Goal: Find specific fact: Find specific fact

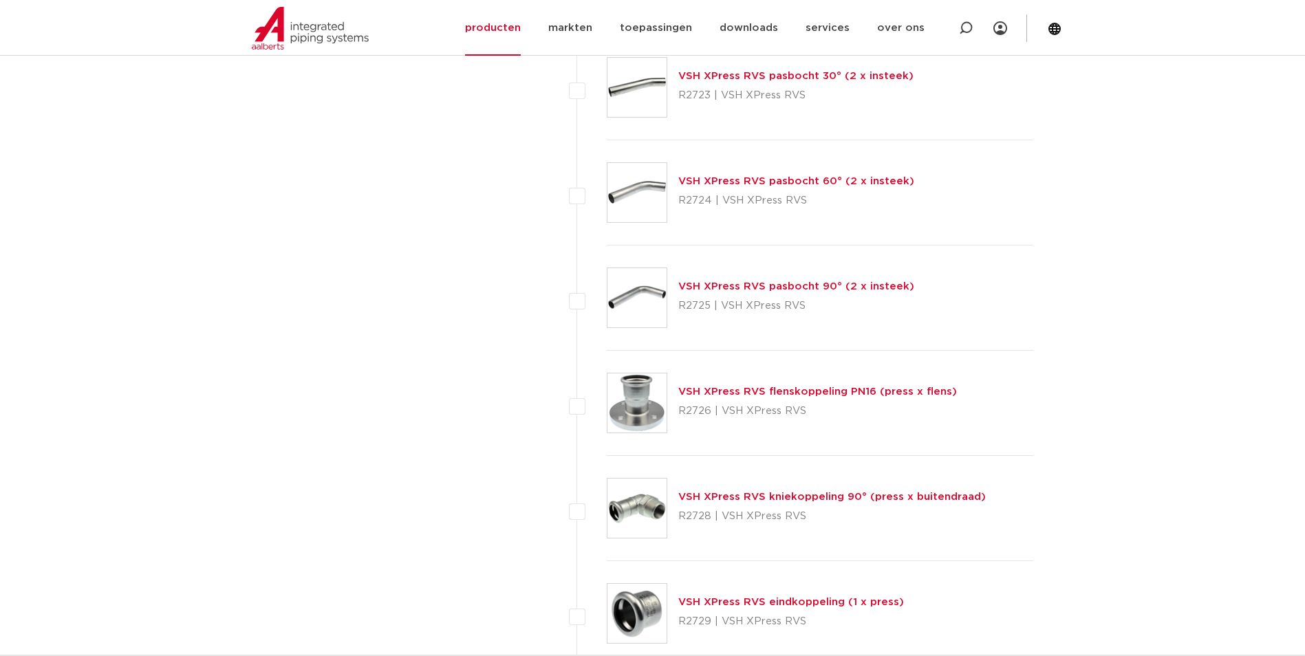
scroll to position [2270, 0]
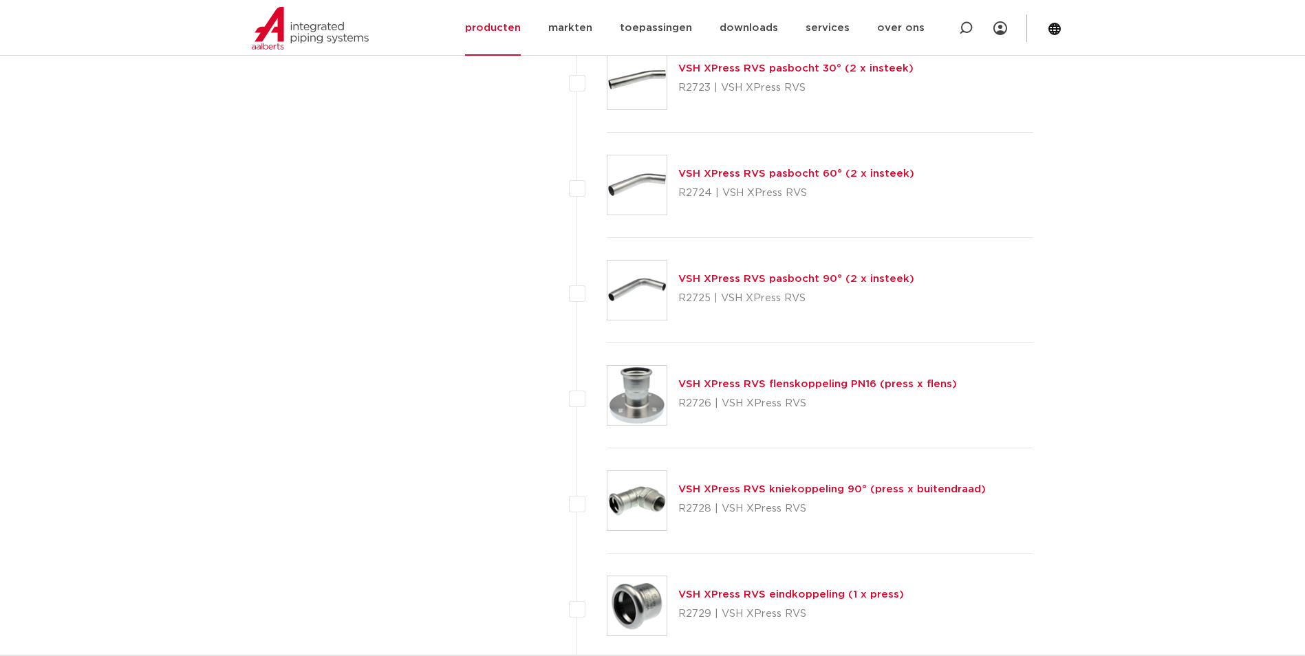
click at [737, 281] on link "VSH XPress RVS pasbocht 90° (2 x insteek)" at bounding box center [796, 279] width 236 height 10
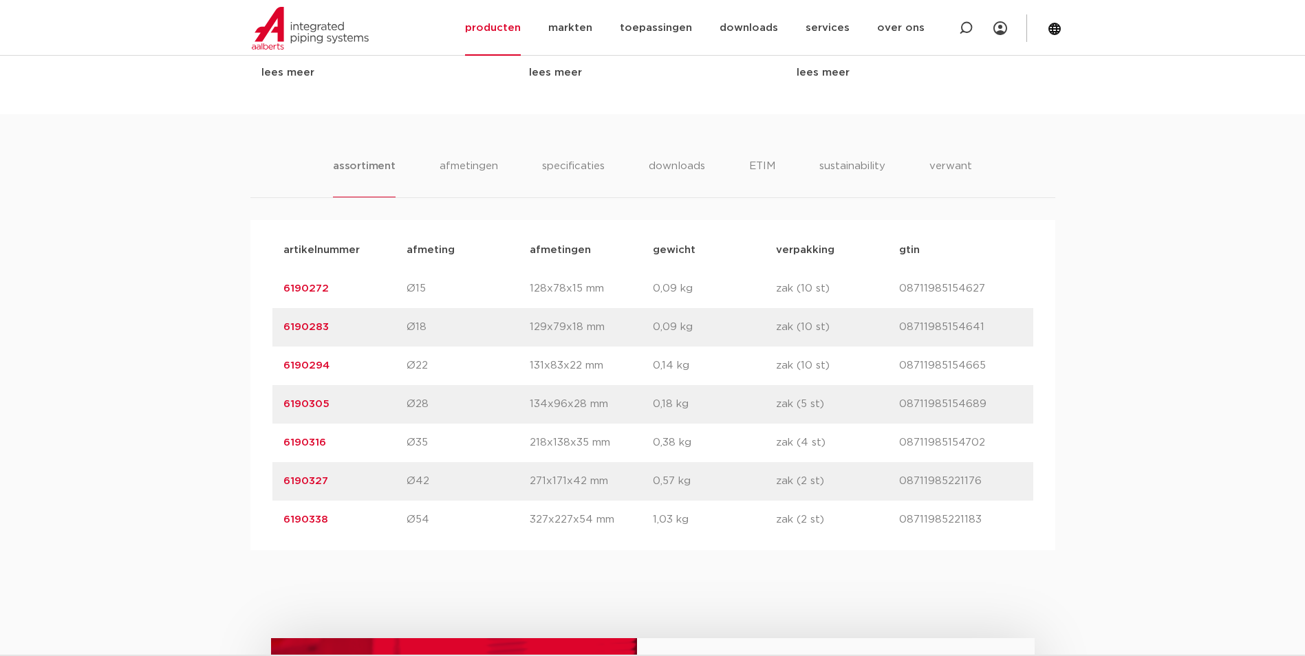
scroll to position [894, 0]
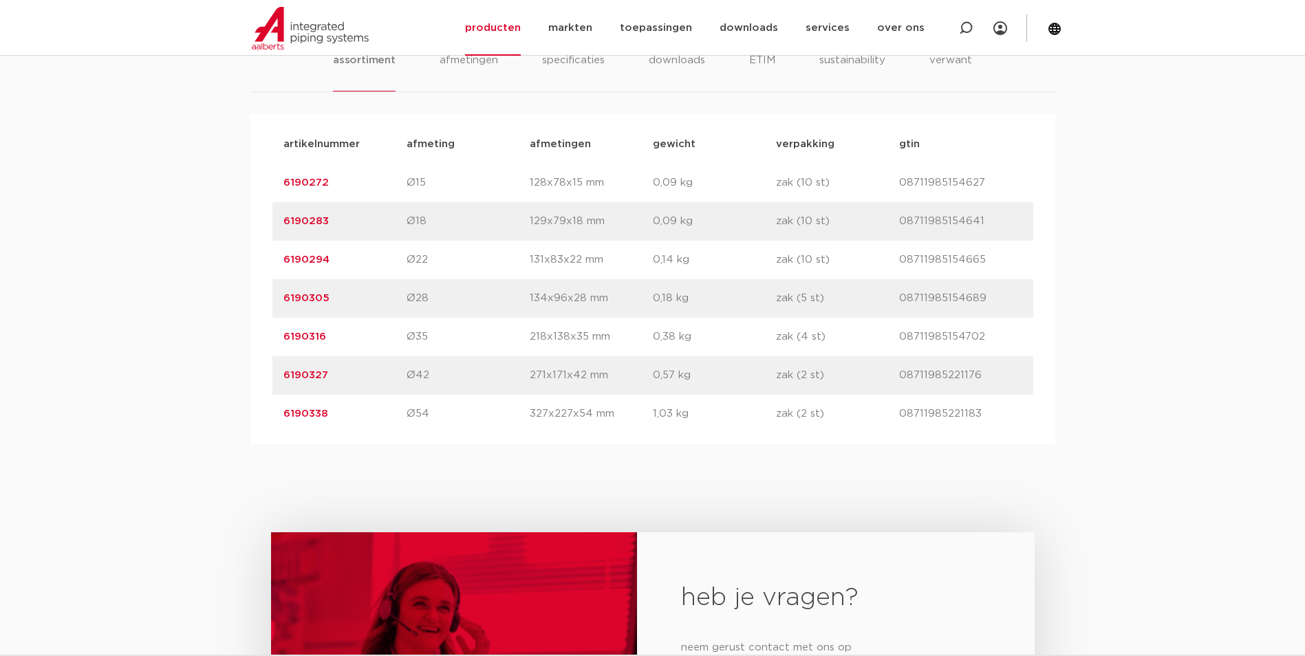
drag, startPoint x: 327, startPoint y: 334, endPoint x: 286, endPoint y: 338, distance: 41.5
click at [286, 338] on p "6190316" at bounding box center [344, 337] width 123 height 17
drag, startPoint x: 286, startPoint y: 338, endPoint x: 300, endPoint y: 337, distance: 13.8
copy link "6190316"
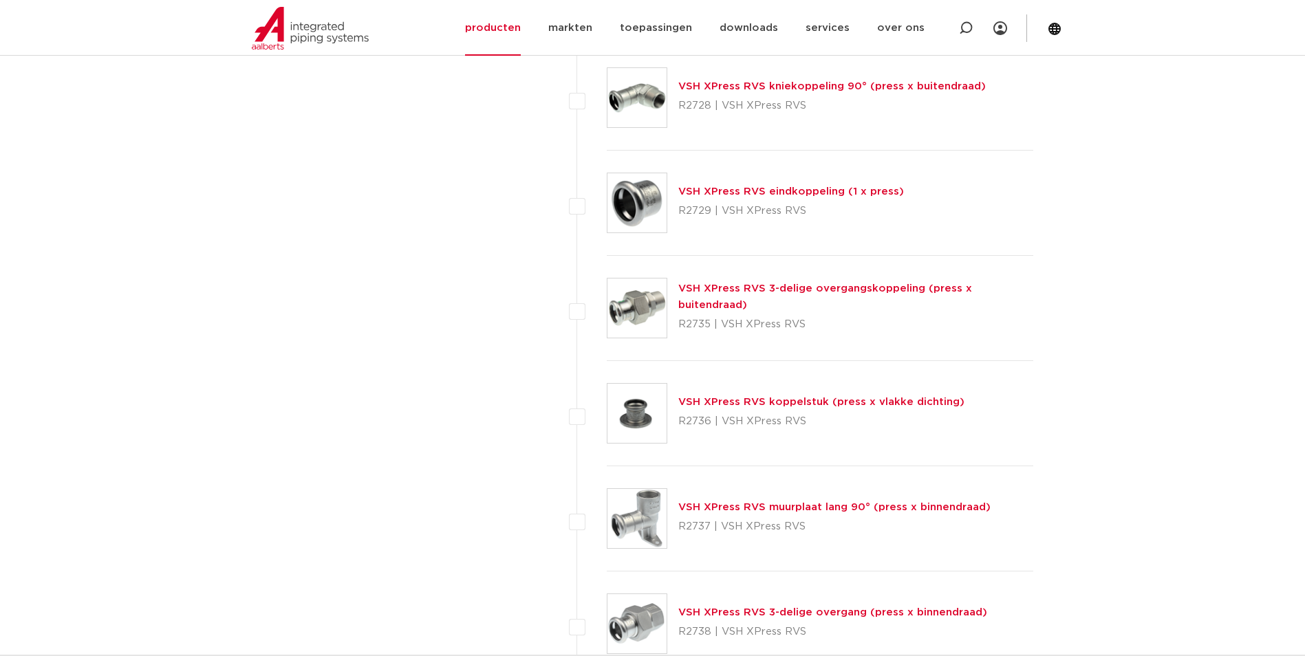
scroll to position [2683, 0]
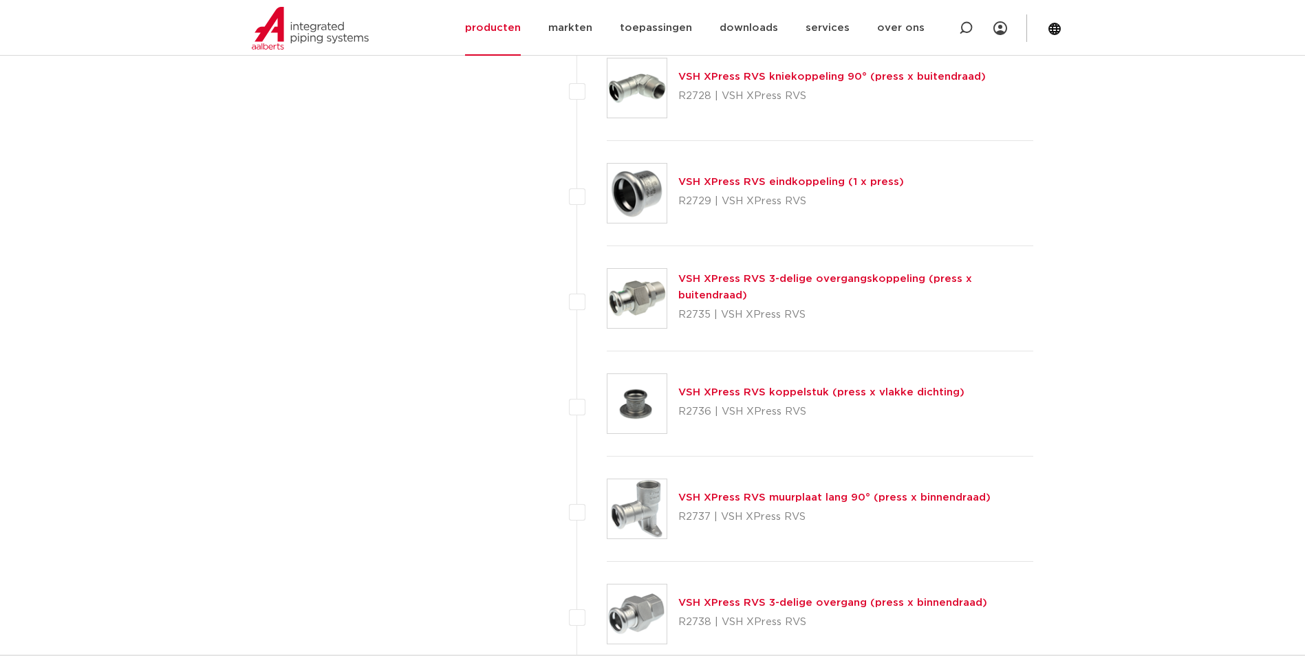
click at [631, 282] on img at bounding box center [636, 298] width 59 height 59
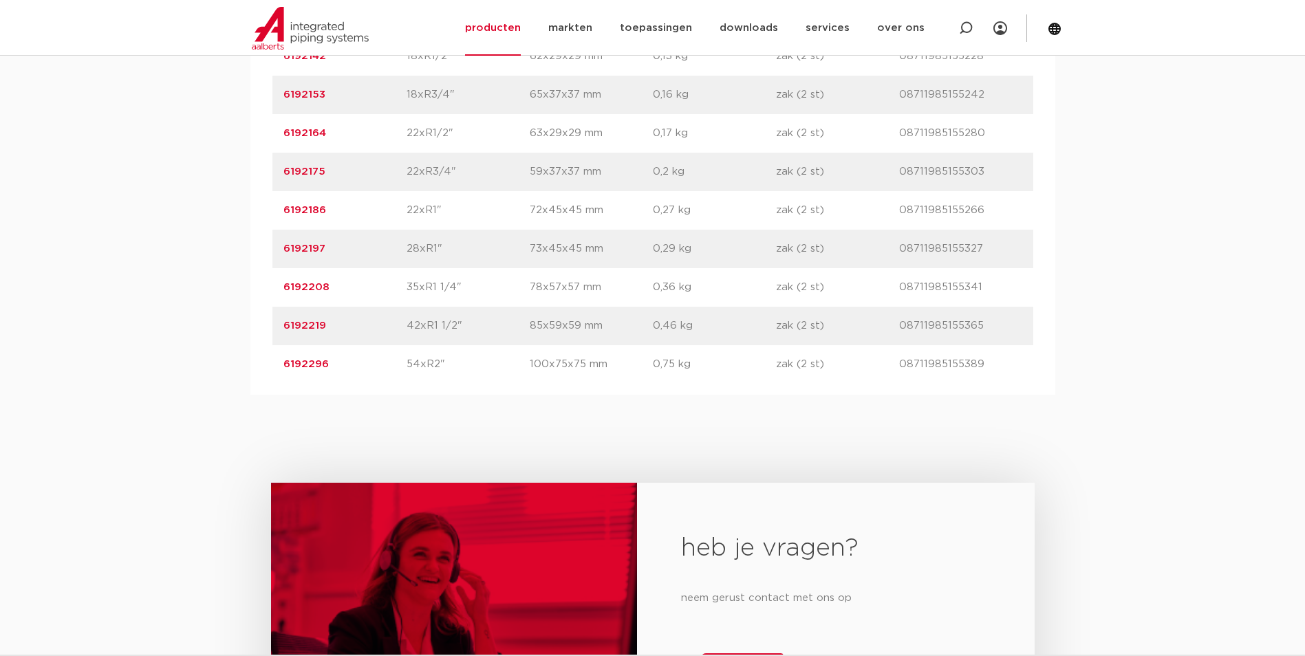
scroll to position [1101, 0]
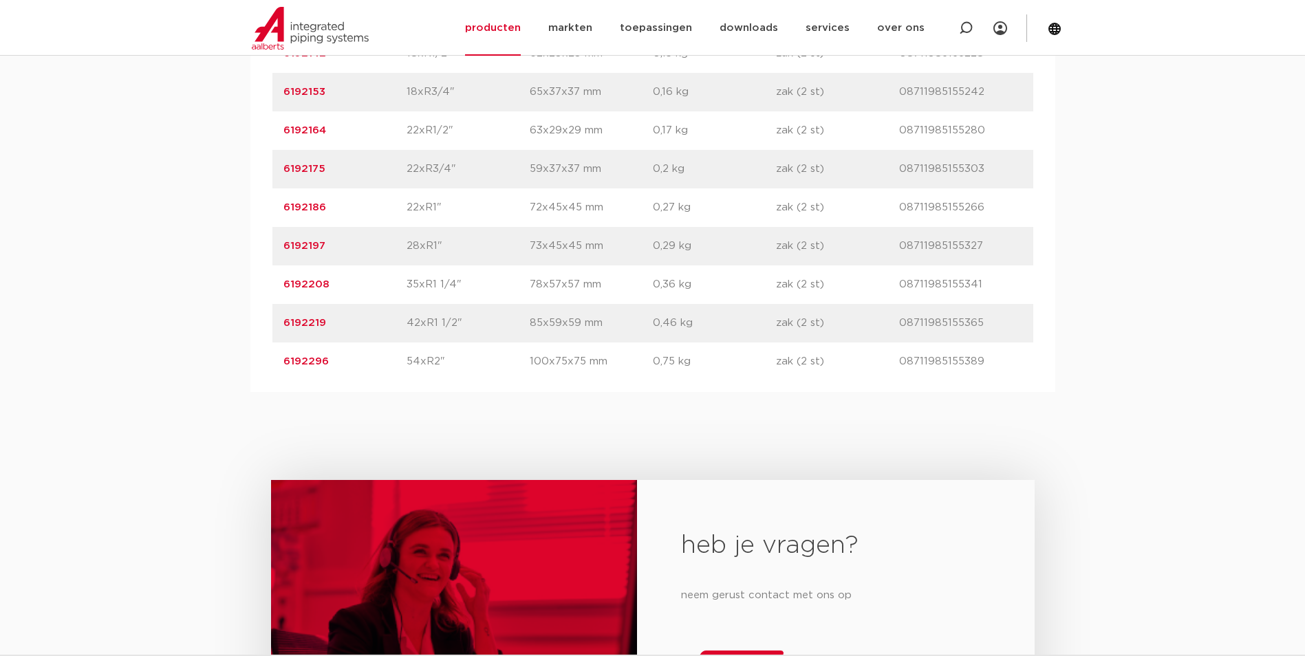
click at [318, 282] on link "6192208" at bounding box center [306, 284] width 46 height 10
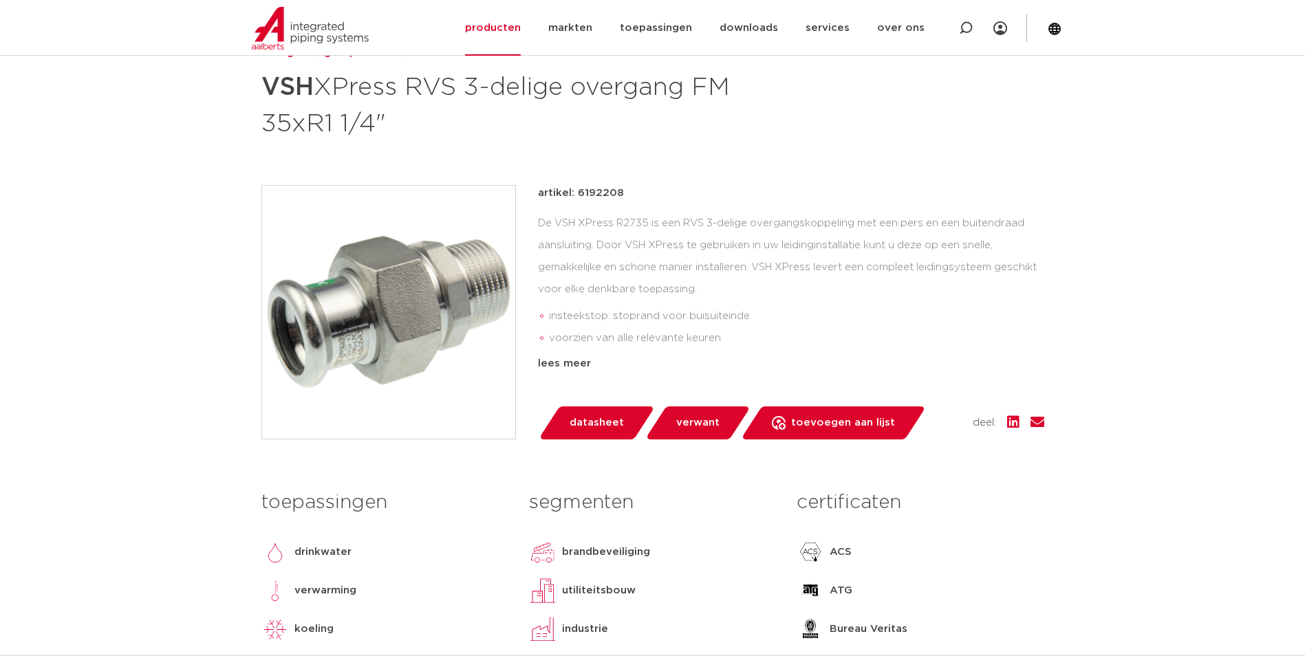
scroll to position [206, 0]
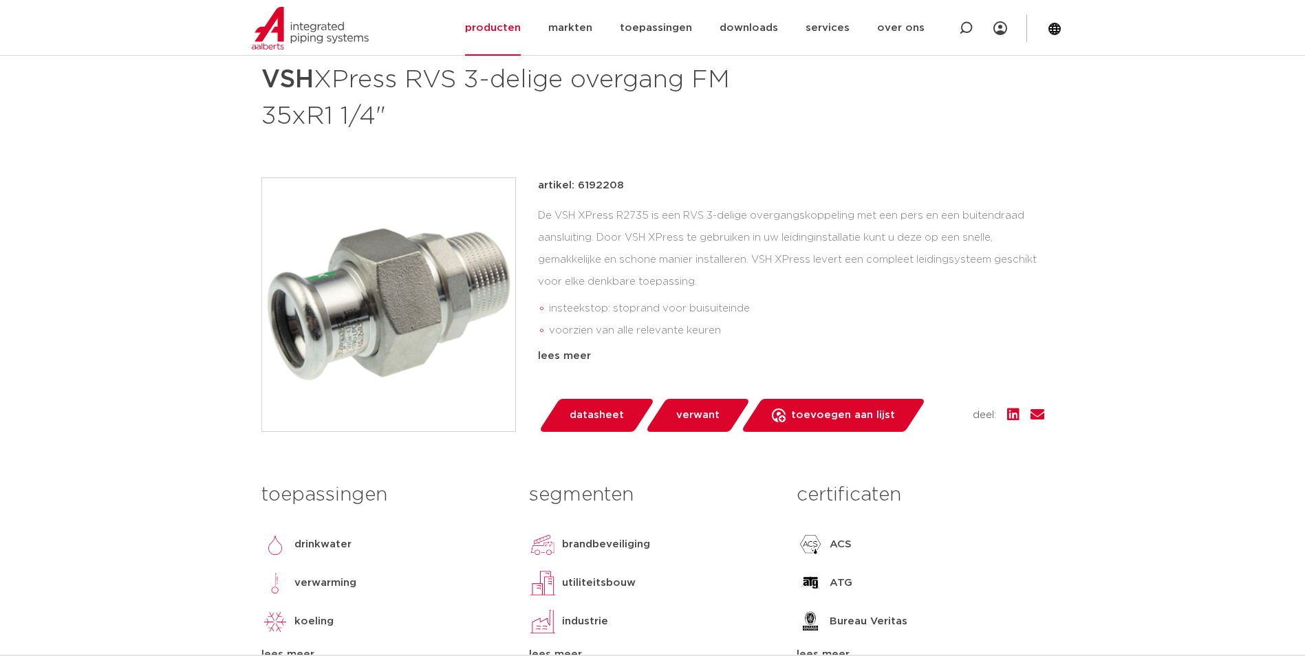
drag, startPoint x: 618, startPoint y: 183, endPoint x: 578, endPoint y: 186, distance: 40.0
click at [578, 186] on p "artikel: 6192208" at bounding box center [581, 185] width 86 height 17
copy p "6192208"
